Goal: Check status: Check status

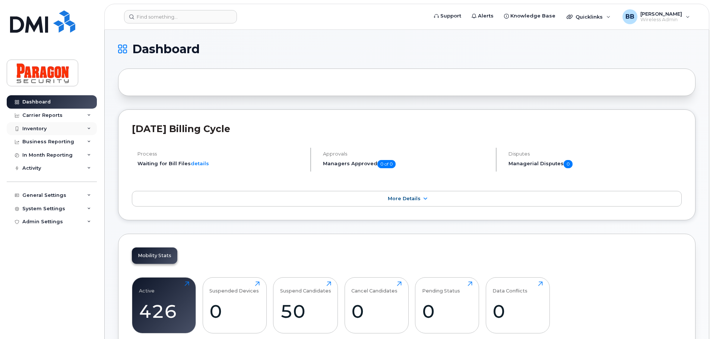
click at [47, 129] on div "Inventory" at bounding box center [52, 128] width 90 height 13
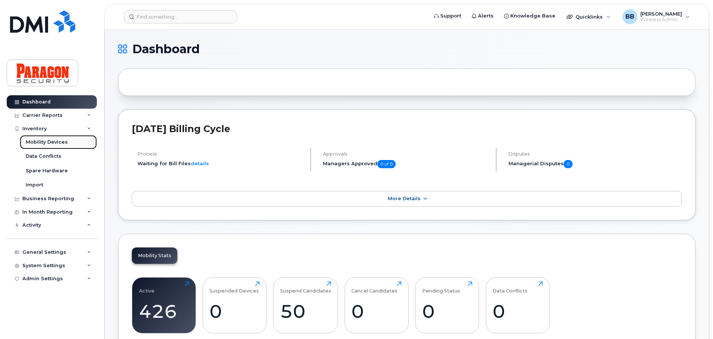
click at [53, 141] on div "Mobility Devices" at bounding box center [47, 142] width 42 height 7
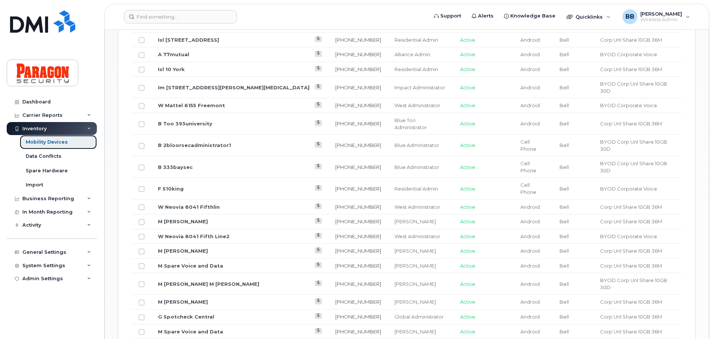
scroll to position [335, 0]
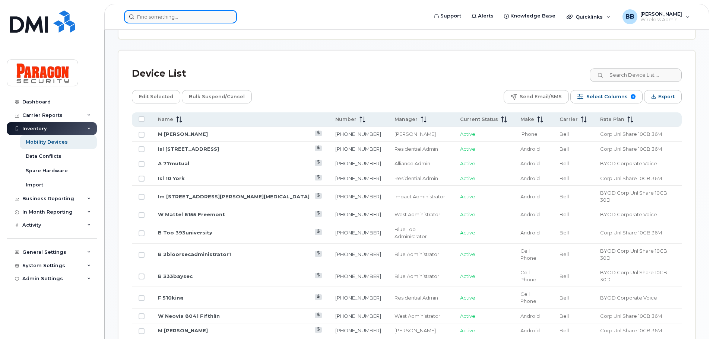
click at [162, 19] on input at bounding box center [180, 16] width 113 height 13
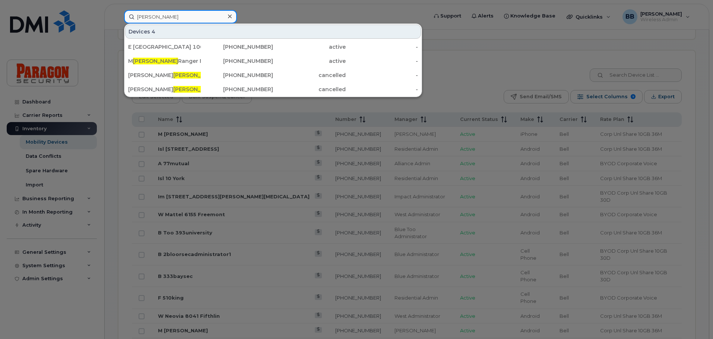
drag, startPoint x: 156, startPoint y: 17, endPoint x: 122, endPoint y: 16, distance: 33.9
click at [122, 16] on div "john Devices 4 E Park Place 100 John 416-557-5492 active - M John Ranger M John…" at bounding box center [273, 16] width 311 height 13
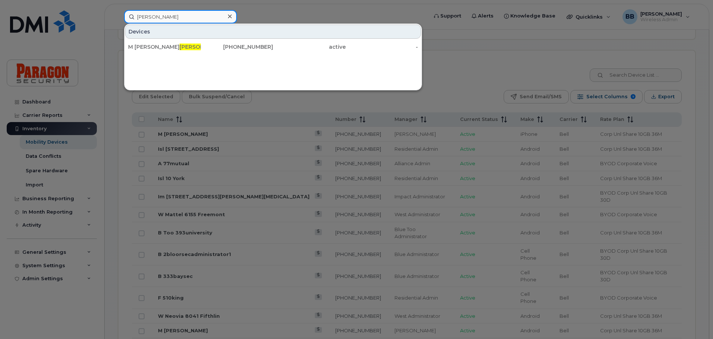
type input "neil"
drag, startPoint x: 229, startPoint y: 16, endPoint x: 173, endPoint y: 19, distance: 55.5
click at [227, 16] on div at bounding box center [229, 16] width 11 height 11
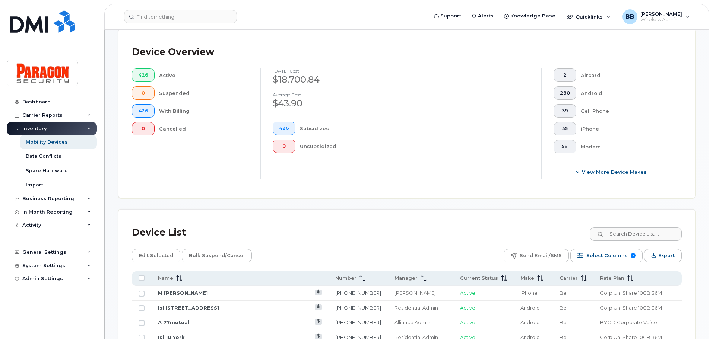
scroll to position [298, 0]
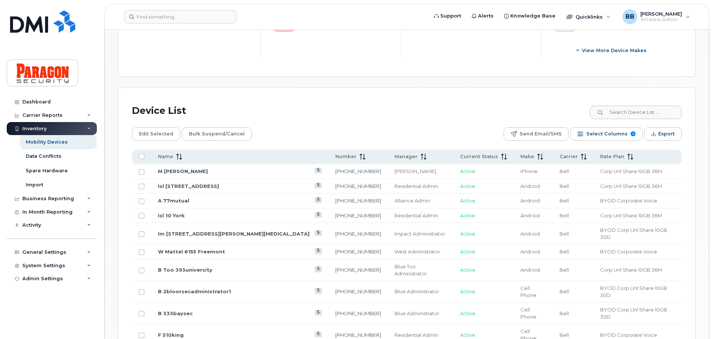
click at [334, 110] on div "Device List" at bounding box center [407, 110] width 550 height 19
click at [617, 108] on input at bounding box center [635, 112] width 93 height 13
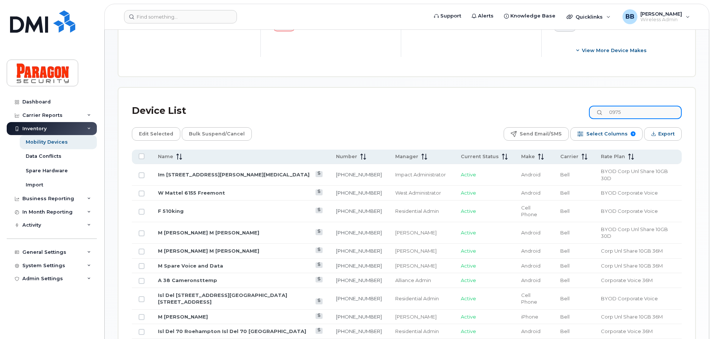
type input "0975"
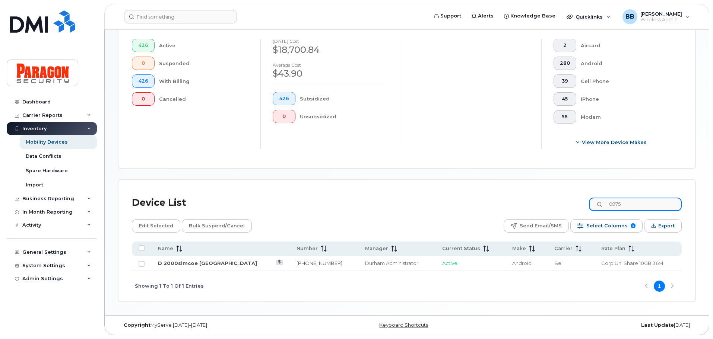
scroll to position [200, 0]
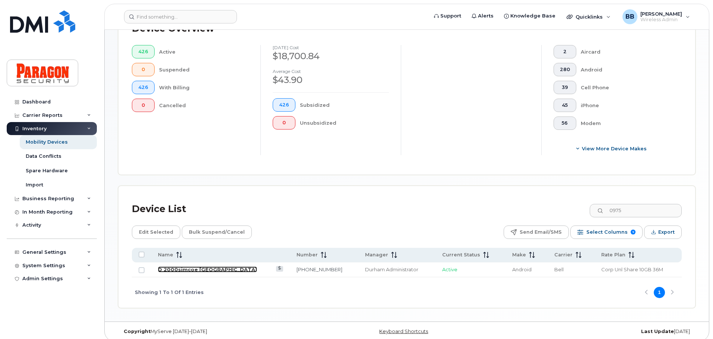
click at [198, 267] on link "D 2000simcoe [GEOGRAPHIC_DATA]" at bounding box center [207, 270] width 99 height 6
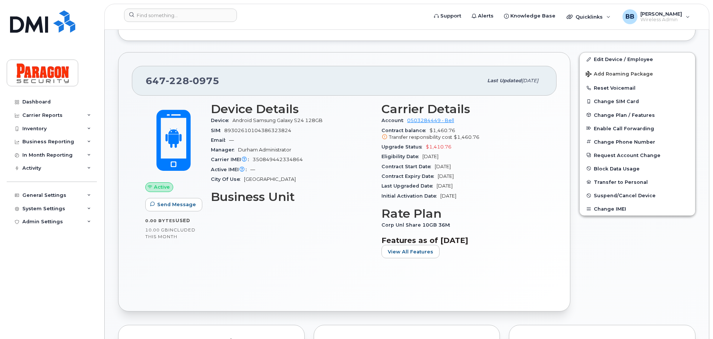
scroll to position [186, 0]
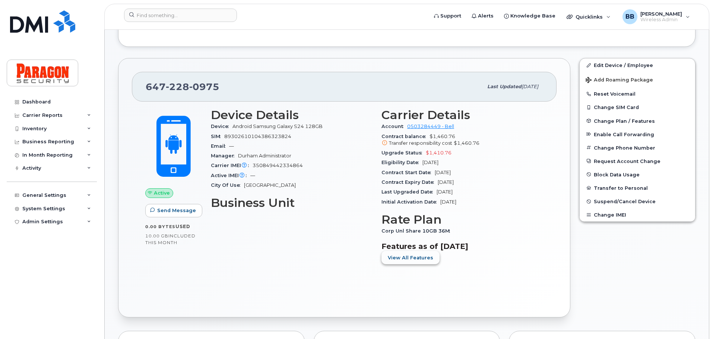
click at [420, 257] on span "View All Features" at bounding box center [410, 257] width 45 height 7
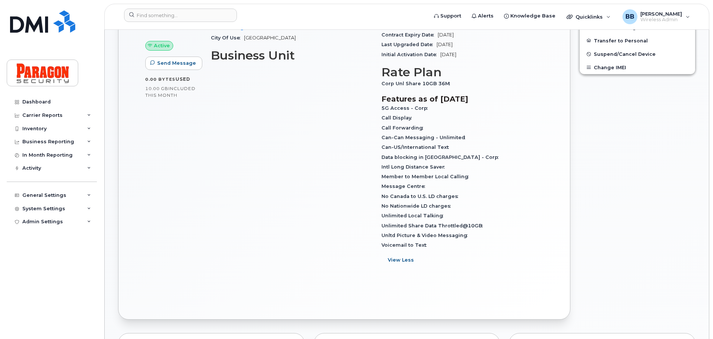
scroll to position [335, 0]
click at [406, 261] on span "View Less" at bounding box center [401, 258] width 26 height 7
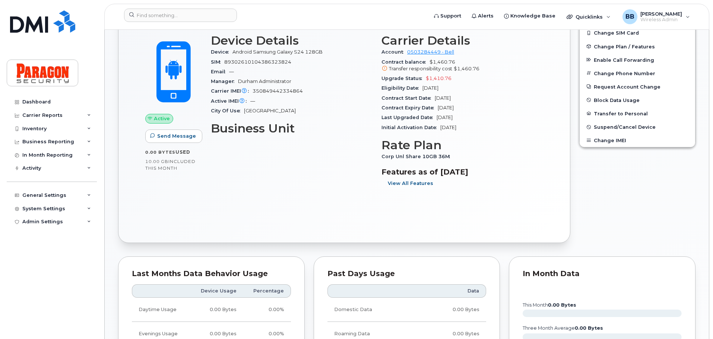
scroll to position [484, 0]
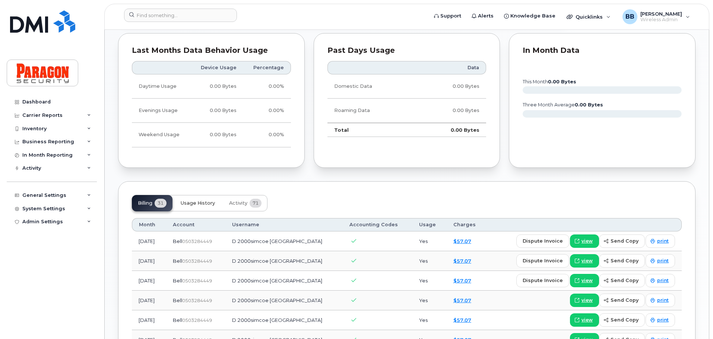
click at [196, 204] on span "Usage History" at bounding box center [198, 203] width 34 height 6
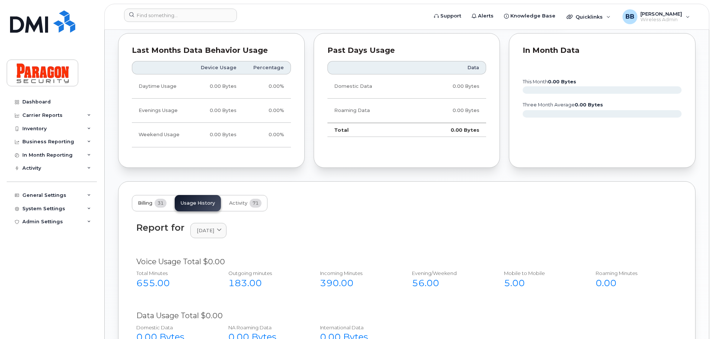
click at [146, 204] on span "Billing" at bounding box center [145, 203] width 15 height 6
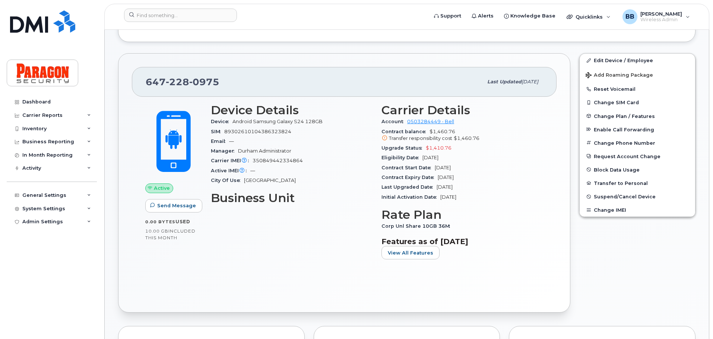
scroll to position [298, 0]
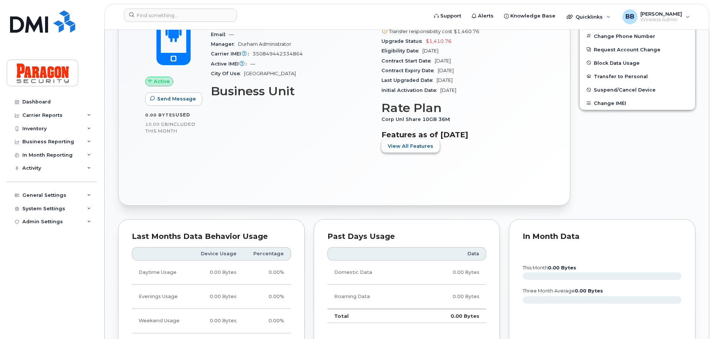
click at [430, 147] on button "View All Features" at bounding box center [410, 145] width 58 height 13
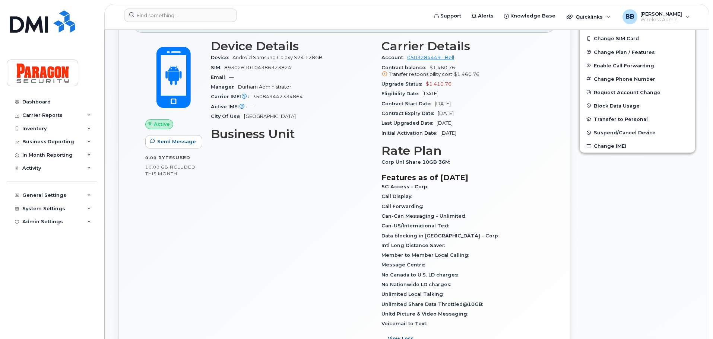
scroll to position [261, 0]
